Goal: Communication & Community: Answer question/provide support

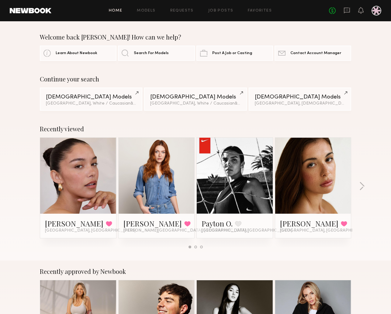
click at [351, 12] on div "No fees up to $5,000" at bounding box center [355, 11] width 52 height 10
click at [346, 9] on icon at bounding box center [347, 10] width 7 height 7
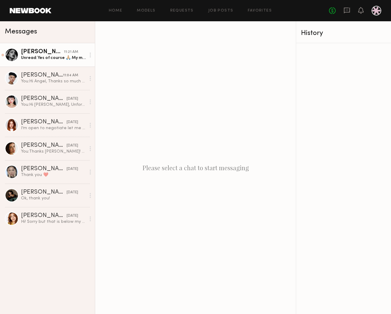
click at [40, 56] on div "Unread: Yes of course 🙏🏼 My mailing address is going to be my sisters because I…" at bounding box center [53, 58] width 65 height 6
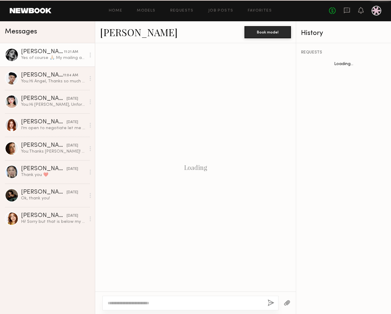
scroll to position [877, 0]
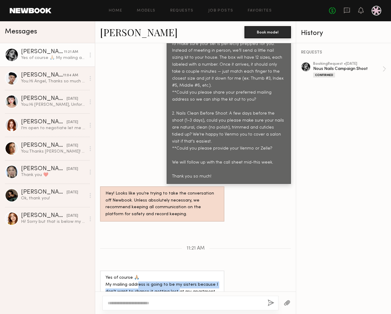
drag, startPoint x: 145, startPoint y: 249, endPoint x: 174, endPoint y: 262, distance: 31.8
click at [174, 275] on div "Yes of course 🙏🏼 My mailing address is going to be my sisters because I don’t w…" at bounding box center [162, 296] width 113 height 42
click at [205, 275] on div "Yes of course 🙏🏼 My mailing address is going to be my sisters because I don’t w…" at bounding box center [162, 296] width 113 height 42
drag, startPoint x: 169, startPoint y: 280, endPoint x: 100, endPoint y: 280, distance: 68.5
click at [100, 280] on div "Yes of course 🙏🏼 My mailing address is going to be my sisters because I don’t w…" at bounding box center [162, 296] width 124 height 50
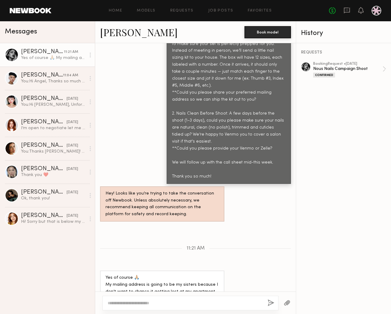
copy div "[STREET_ADDRESS][PERSON_NAME][PERSON_NAME]"
click at [335, 233] on div "REQUESTS booking Request • [DATE] Nous Nails Campaign Shoot Confirmed" at bounding box center [343, 178] width 95 height 271
click at [12, 52] on div at bounding box center [12, 55] width 14 height 14
click at [129, 30] on link "[PERSON_NAME]" at bounding box center [139, 32] width 78 height 13
click at [63, 78] on div "[PERSON_NAME]" at bounding box center [42, 75] width 42 height 6
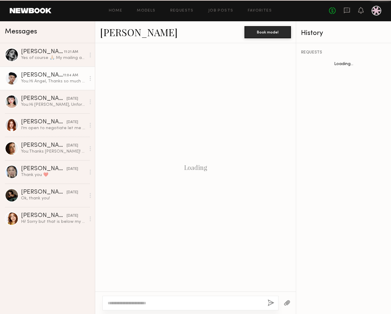
scroll to position [771, 0]
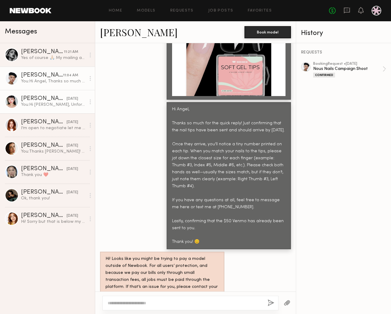
click at [28, 106] on div "You: Hi [PERSON_NAME], Unfortunately my team have already booked a local based …" at bounding box center [53, 105] width 65 height 6
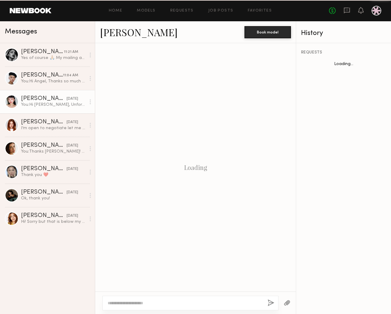
scroll to position [752, 0]
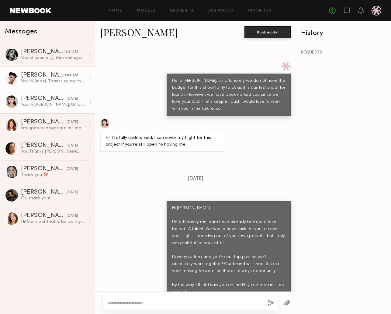
click at [32, 71] on link "[PERSON_NAME] 11:04 AM You: Hi [PERSON_NAME], Thanks so much for the quick repl…" at bounding box center [47, 78] width 95 height 23
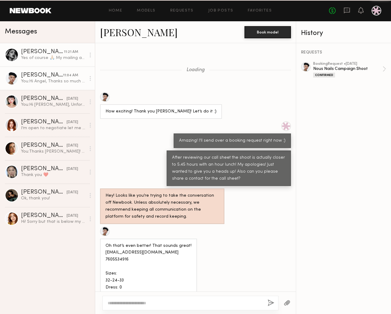
scroll to position [771, 0]
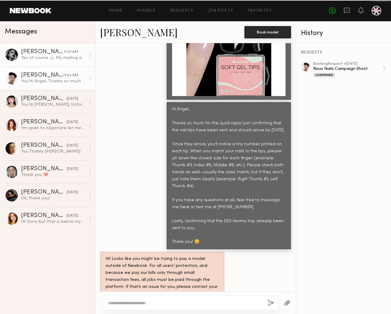
click at [50, 57] on div "Yes of course 🙏🏼 My mailing address is going to be my sisters because I don’t w…" at bounding box center [53, 58] width 65 height 6
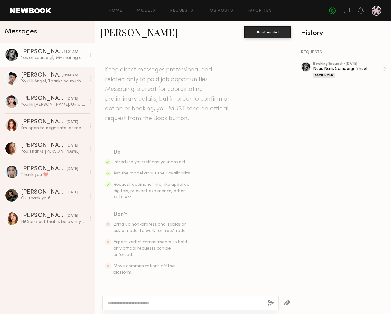
scroll to position [877, 0]
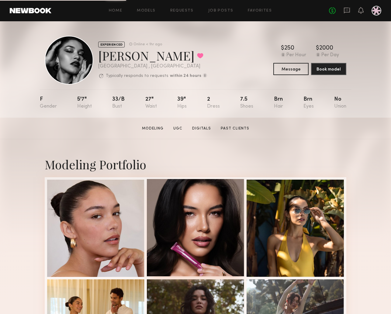
scroll to position [40, 0]
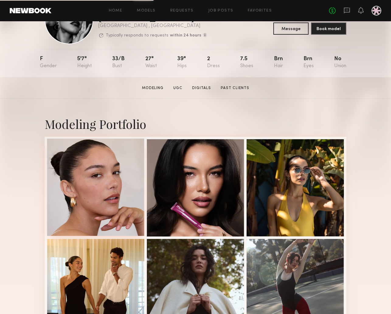
click at [108, 204] on div at bounding box center [95, 187] width 97 height 97
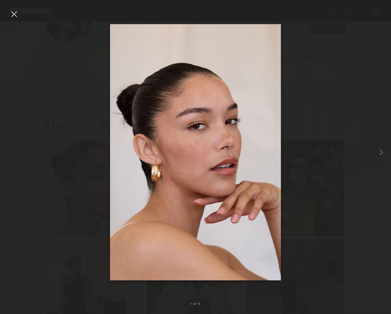
click at [13, 18] on div at bounding box center [14, 14] width 10 height 10
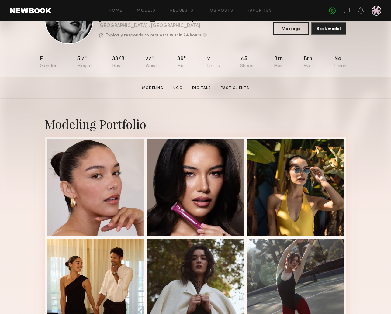
click at [360, 79] on section "Vanessa B. Modeling UGC Digitals Past Clients Message Book Model" at bounding box center [195, 88] width 391 height 22
click at [349, 9] on icon at bounding box center [347, 10] width 7 height 7
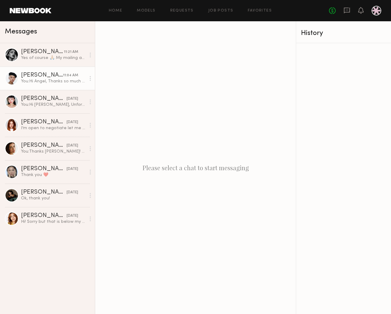
click at [53, 85] on link "[PERSON_NAME] 11:04 AM You: Hi [PERSON_NAME], Thanks so much for the quick repl…" at bounding box center [47, 78] width 95 height 23
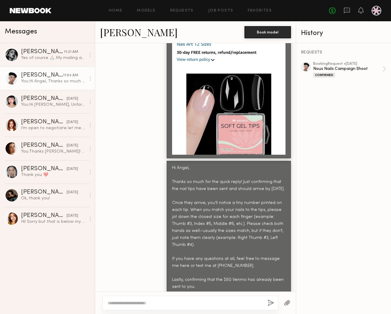
scroll to position [682, 0]
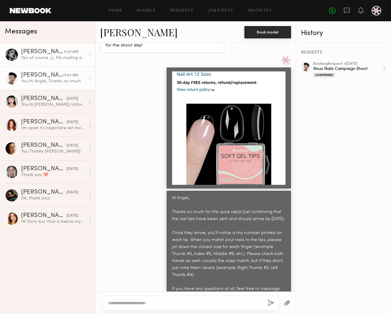
click at [46, 61] on link "[PERSON_NAME] 11:21 AM Yes of course 🙏🏼 My mailing address is going to be my si…" at bounding box center [47, 54] width 95 height 23
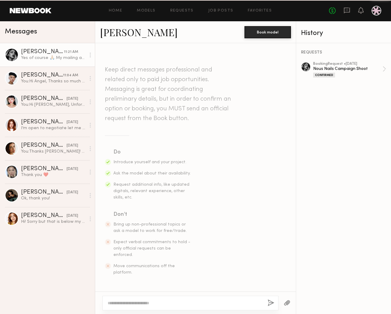
scroll to position [877, 0]
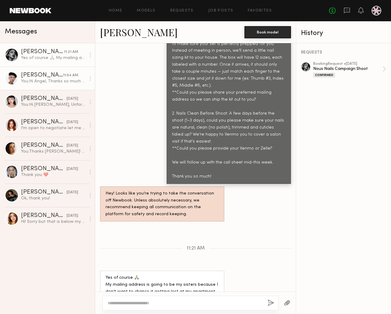
click at [42, 84] on div "You: Hi Angel, Thanks so much for the quick reply! Just confirming that the nai…" at bounding box center [53, 82] width 65 height 6
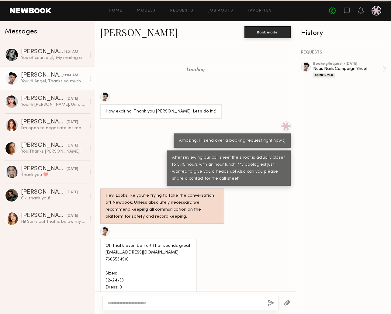
scroll to position [771, 0]
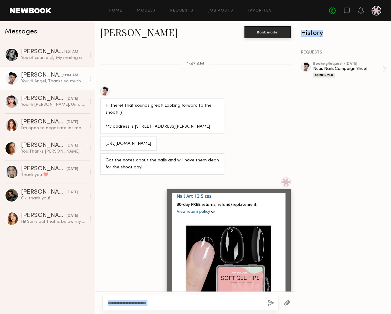
drag, startPoint x: 211, startPoint y: 66, endPoint x: 278, endPoint y: 199, distance: 148.9
click at [391, 37] on html "Home Models Requests Job Posts Favorites Sign Out No fees up to $5,000 Messages…" at bounding box center [195, 157] width 391 height 314
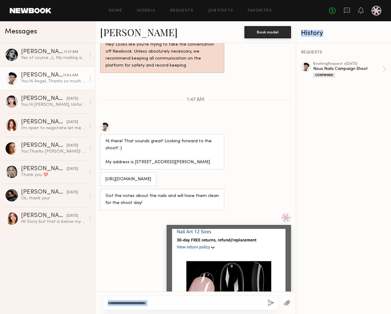
click at [242, 254] on div at bounding box center [228, 285] width 113 height 113
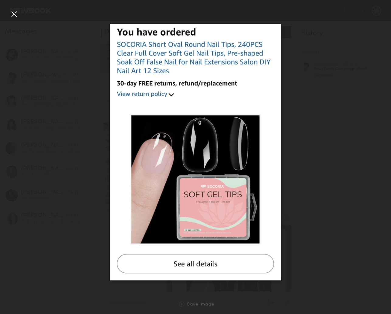
click at [16, 13] on div at bounding box center [14, 14] width 10 height 10
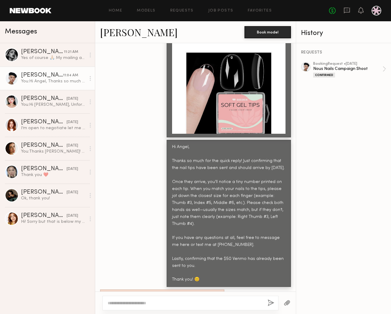
scroll to position [771, 0]
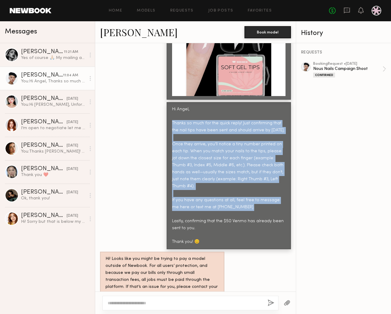
drag, startPoint x: 168, startPoint y: 115, endPoint x: 242, endPoint y: 194, distance: 108.5
click at [242, 194] on div "Hi Angel, Thanks so much for the quick reply! Just confirming that the nail tip…" at bounding box center [229, 175] width 124 height 147
copy div "Thanks so much for the quick reply! Just confirming that the nail tips have bee…"
click at [48, 54] on div "[PERSON_NAME]" at bounding box center [42, 52] width 43 height 6
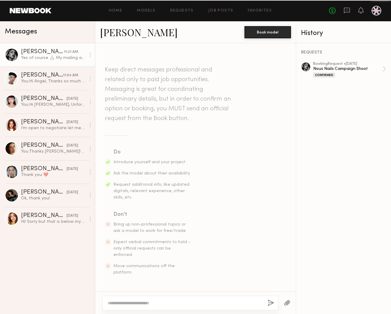
scroll to position [877, 0]
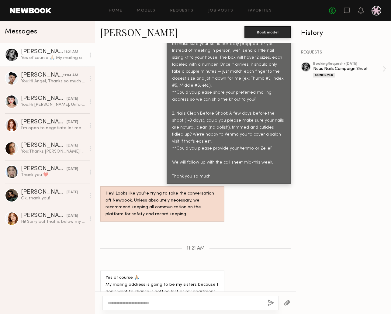
click at [162, 291] on div "Keep direct messages professional and related only to paid job opportunities. M…" at bounding box center [195, 167] width 201 height 249
click at [52, 84] on div "You: Hi Angel, Thanks so much for the quick reply! Just confirming that the nai…" at bounding box center [53, 82] width 65 height 6
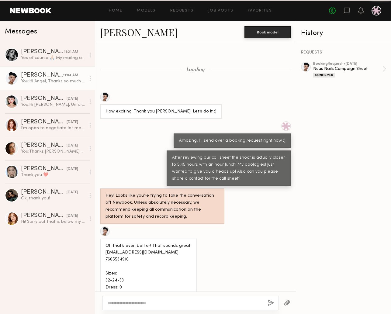
scroll to position [771, 0]
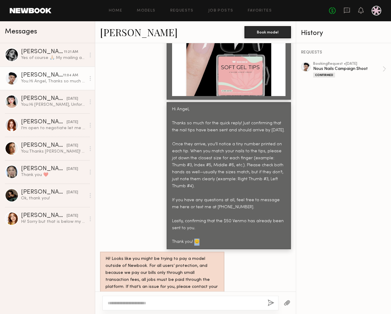
drag, startPoint x: 200, startPoint y: 226, endPoint x: 194, endPoint y: 227, distance: 5.2
click at [194, 227] on div "Hi Angel, Thanks so much for the quick reply! Just confirming that the nail tip…" at bounding box center [228, 176] width 113 height 140
copy div "😊"
click at [34, 59] on div "Yes of course 🙏🏼 My mailing address is going to be my sisters because I don’t w…" at bounding box center [53, 58] width 65 height 6
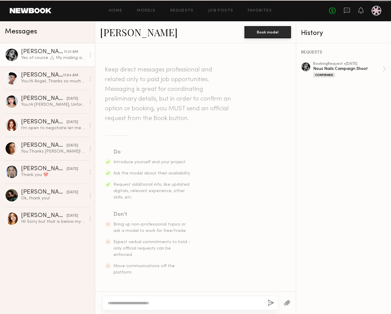
scroll to position [877, 0]
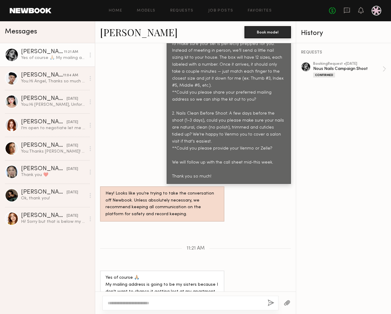
click at [201, 300] on div at bounding box center [191, 303] width 176 height 15
click at [287, 304] on button "button" at bounding box center [287, 304] width 7 height 8
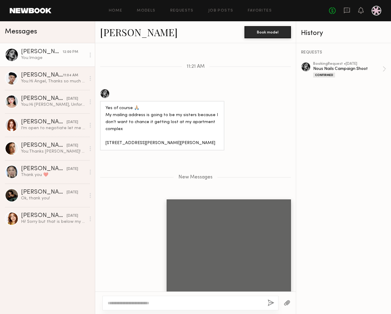
click at [212, 302] on textarea at bounding box center [185, 303] width 155 height 6
paste textarea "**********"
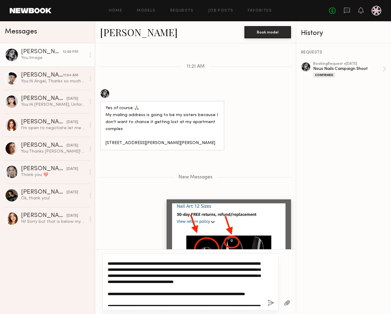
scroll to position [28, 0]
click at [164, 262] on textarea "**********" at bounding box center [185, 282] width 155 height 49
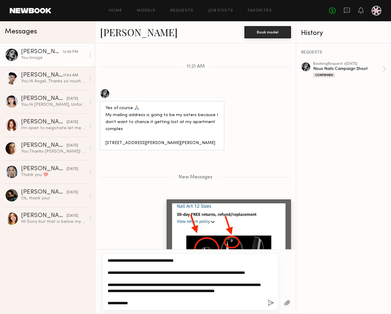
scroll to position [67, 0]
type textarea "**********"
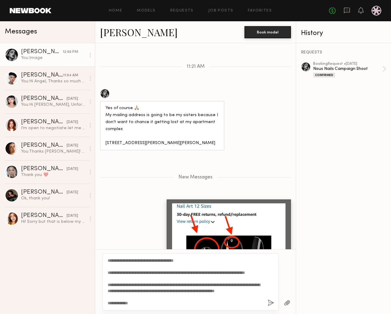
click at [269, 303] on button "button" at bounding box center [271, 304] width 7 height 8
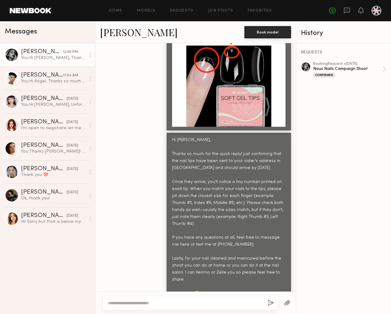
scroll to position [1261, 0]
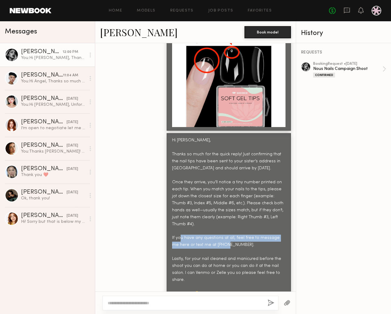
drag, startPoint x: 212, startPoint y: 194, endPoint x: 238, endPoint y: 208, distance: 28.6
click at [238, 208] on div "Hi [PERSON_NAME], Thanks so much for the quick reply! Just confirming that the …" at bounding box center [228, 217] width 113 height 161
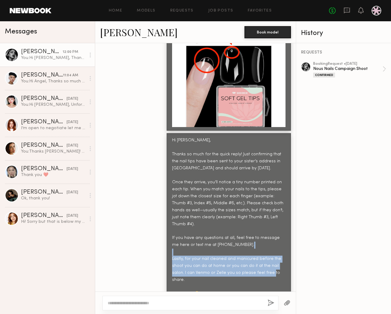
drag, startPoint x: 185, startPoint y: 218, endPoint x: 284, endPoint y: 240, distance: 101.5
click at [284, 240] on div "Hi [PERSON_NAME], Thanks so much for the quick reply! Just confirming that the …" at bounding box center [228, 217] width 113 height 161
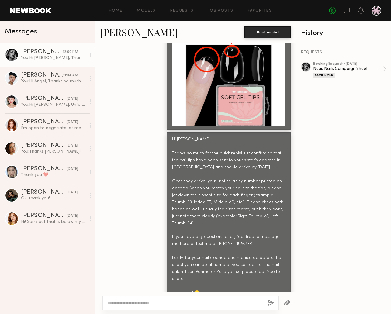
scroll to position [1266, 0]
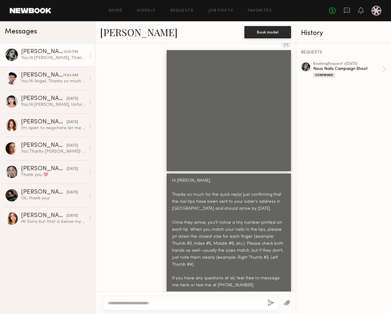
scroll to position [981, 0]
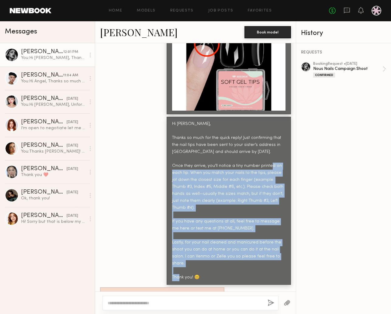
drag, startPoint x: 180, startPoint y: 149, endPoint x: 197, endPoint y: 238, distance: 91.1
click at [197, 238] on div "Hi [PERSON_NAME], Thanks so much for the quick reply! Just confirming that the …" at bounding box center [228, 201] width 113 height 161
click at [219, 239] on div "Hi [PERSON_NAME], Thanks so much for the quick reply! Just confirming that the …" at bounding box center [228, 201] width 113 height 161
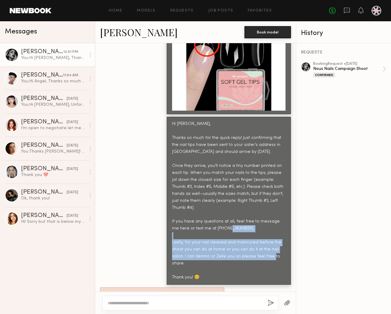
drag, startPoint x: 214, startPoint y: 237, endPoint x: 204, endPoint y: 208, distance: 30.6
click at [204, 208] on div "Hi [PERSON_NAME], Thanks so much for the quick reply! Just confirming that the …" at bounding box center [228, 201] width 113 height 161
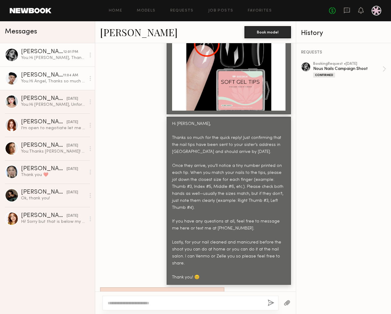
click at [44, 81] on div "You: Hi Angel, Thanks so much for the quick reply! Just confirming that the nai…" at bounding box center [53, 82] width 65 height 6
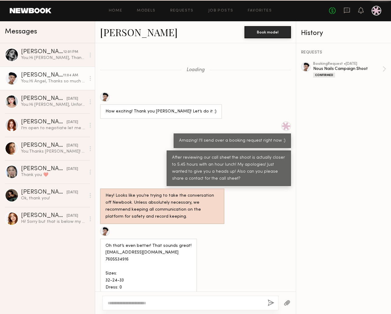
scroll to position [771, 0]
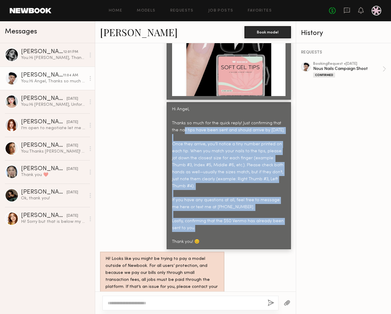
drag, startPoint x: 177, startPoint y: 122, endPoint x: 230, endPoint y: 212, distance: 104.6
click at [230, 212] on div "Hi Angel, Thanks so much for the quick reply! Just confirming that the nail tip…" at bounding box center [228, 176] width 113 height 140
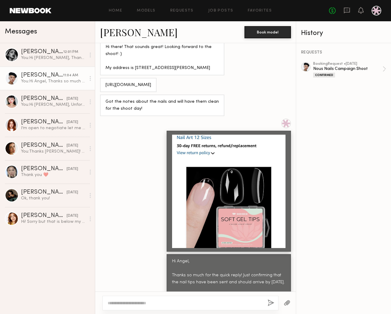
scroll to position [584, 0]
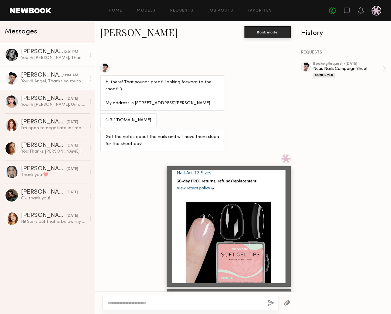
click at [41, 47] on link "Vanessa B. 12:01 PM You: Hi Vanessa, Thanks so much for the quick reply! Just c…" at bounding box center [47, 54] width 95 height 23
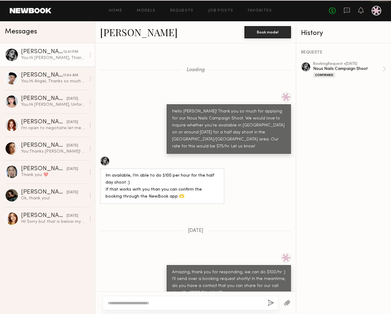
scroll to position [981, 0]
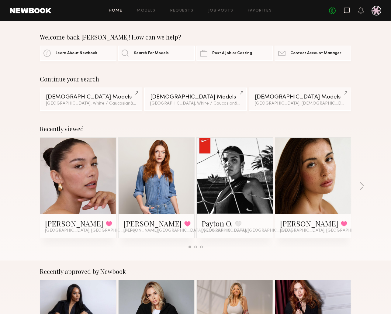
click at [350, 10] on icon at bounding box center [347, 11] width 6 height 6
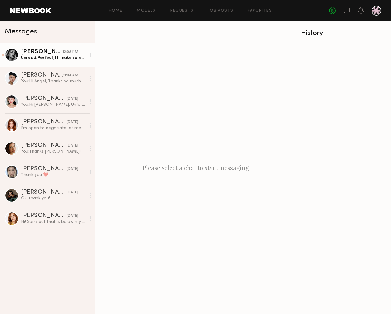
click at [48, 50] on div "[PERSON_NAME]" at bounding box center [41, 52] width 41 height 6
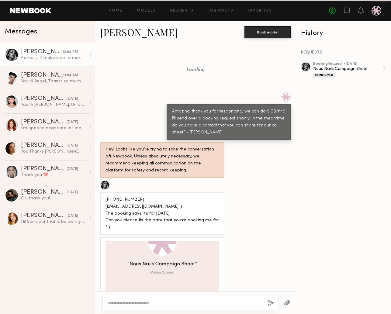
scroll to position [851, 0]
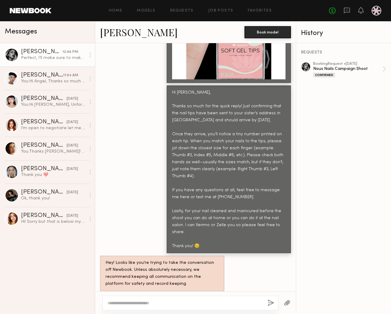
click at [206, 305] on textarea at bounding box center [185, 303] width 155 height 6
click at [216, 303] on textarea at bounding box center [185, 303] width 155 height 6
type textarea "**********"
click at [269, 304] on button "button" at bounding box center [271, 304] width 7 height 8
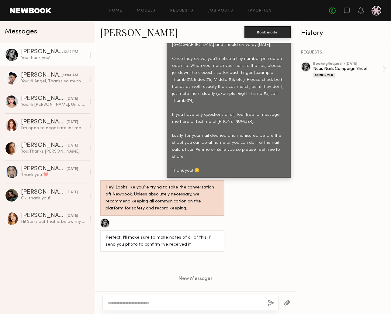
click at [300, 206] on div "REQUESTS booking Request • [DATE] Nous Nails Campaign Shoot Confirmed" at bounding box center [343, 178] width 95 height 271
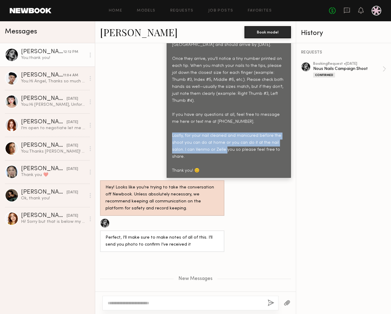
drag, startPoint x: 193, startPoint y: 112, endPoint x: 244, endPoint y: 130, distance: 54.1
click at [244, 130] on div "Hi [PERSON_NAME], Thanks so much for the quick reply! Just confirming that the …" at bounding box center [228, 94] width 113 height 161
